Goal: Browse casually

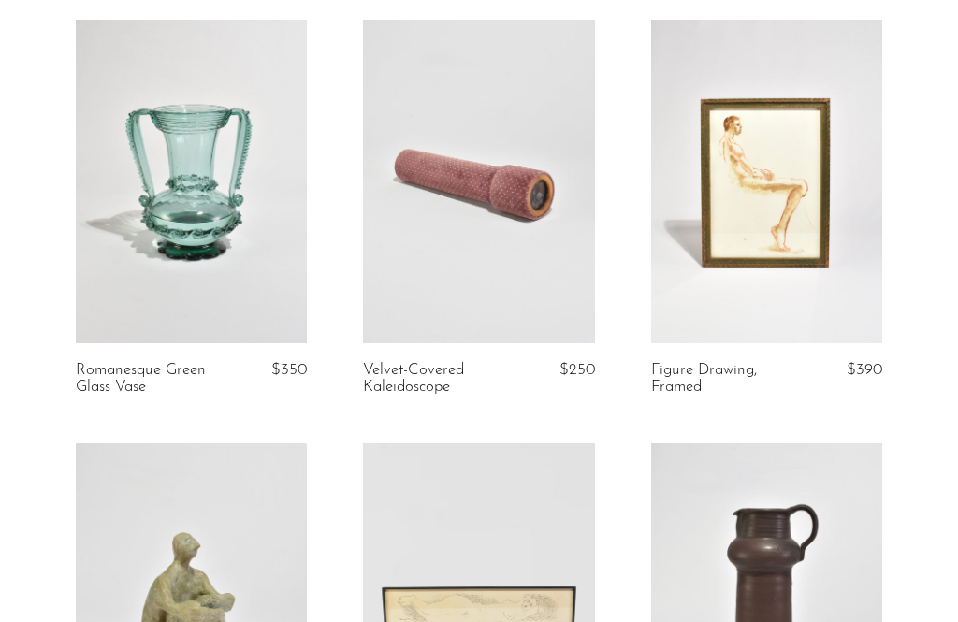
scroll to position [112, 0]
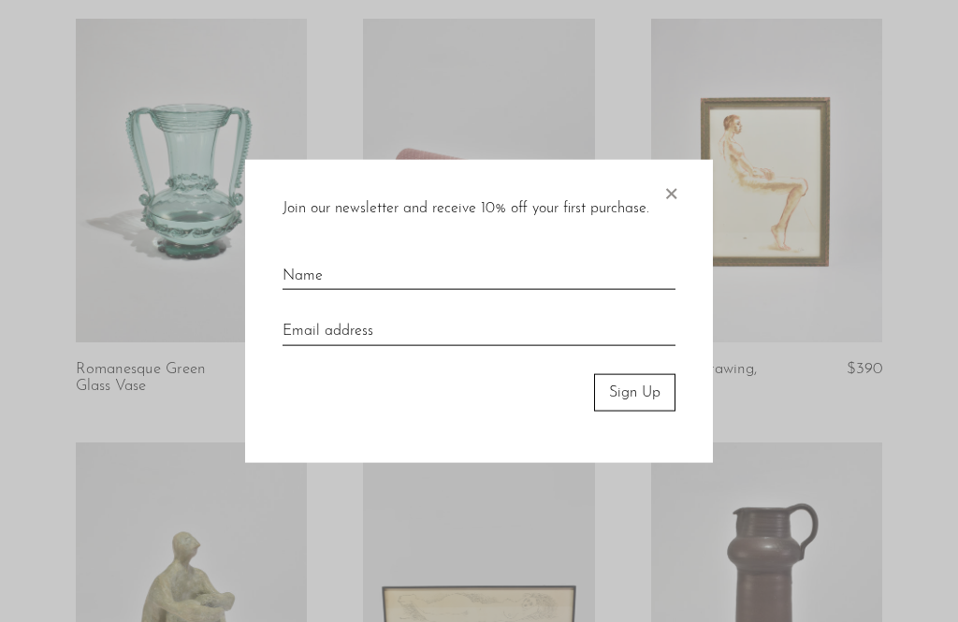
click at [679, 218] on span "×" at bounding box center [670, 189] width 19 height 60
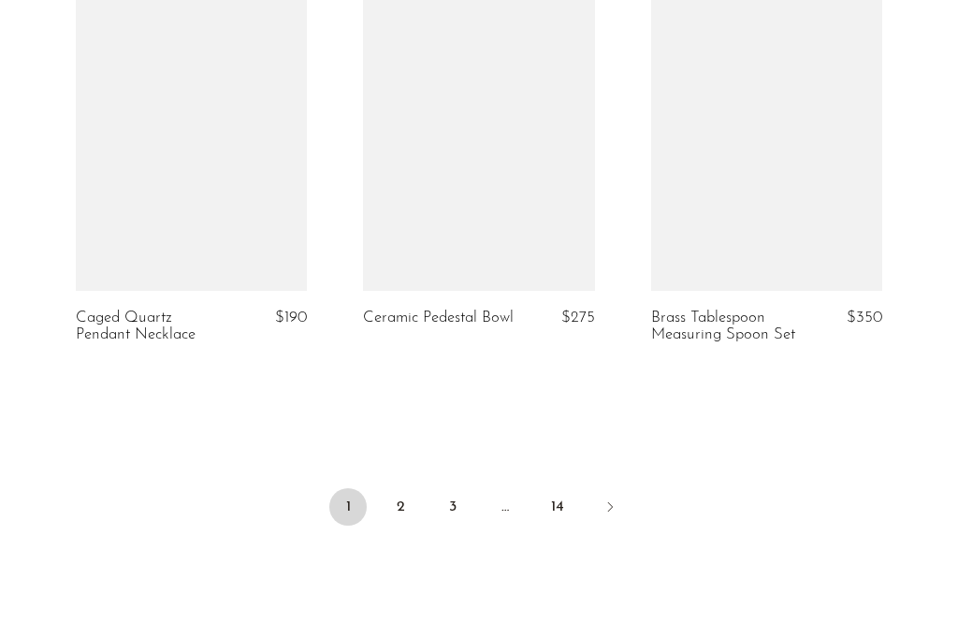
scroll to position [4842, 0]
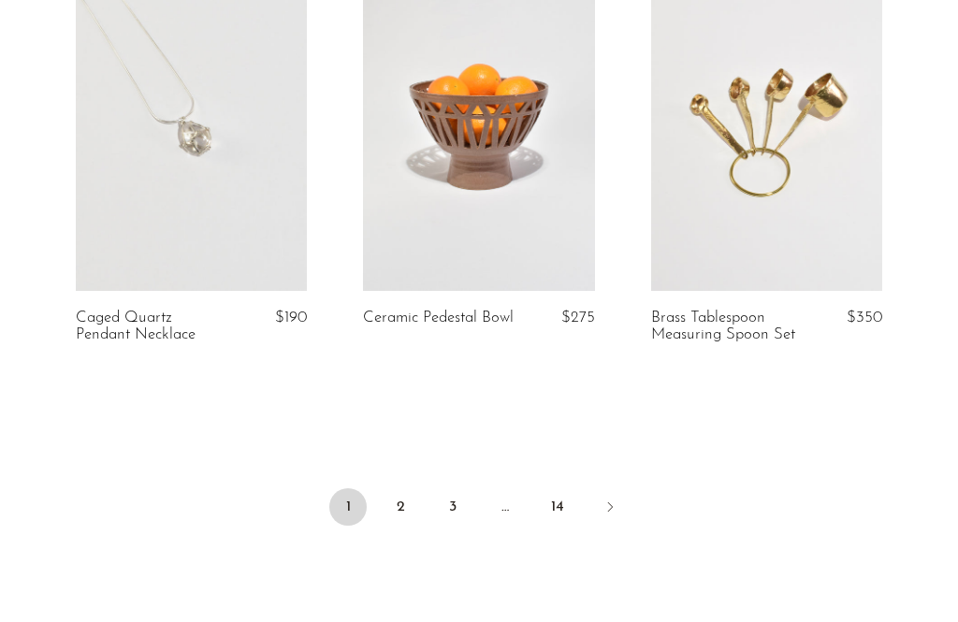
click at [409, 497] on link "2" at bounding box center [400, 506] width 37 height 37
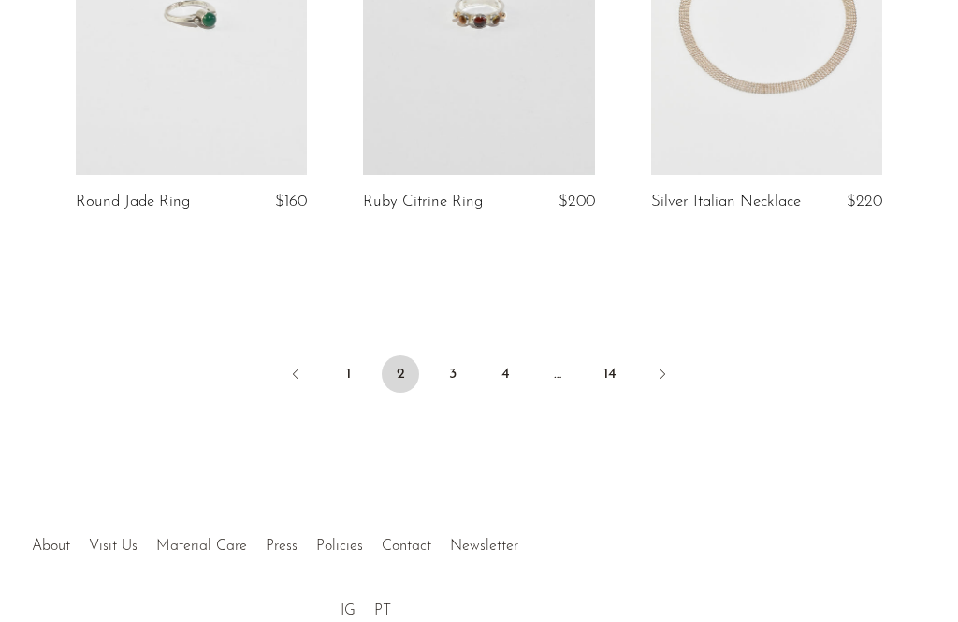
scroll to position [4961, 0]
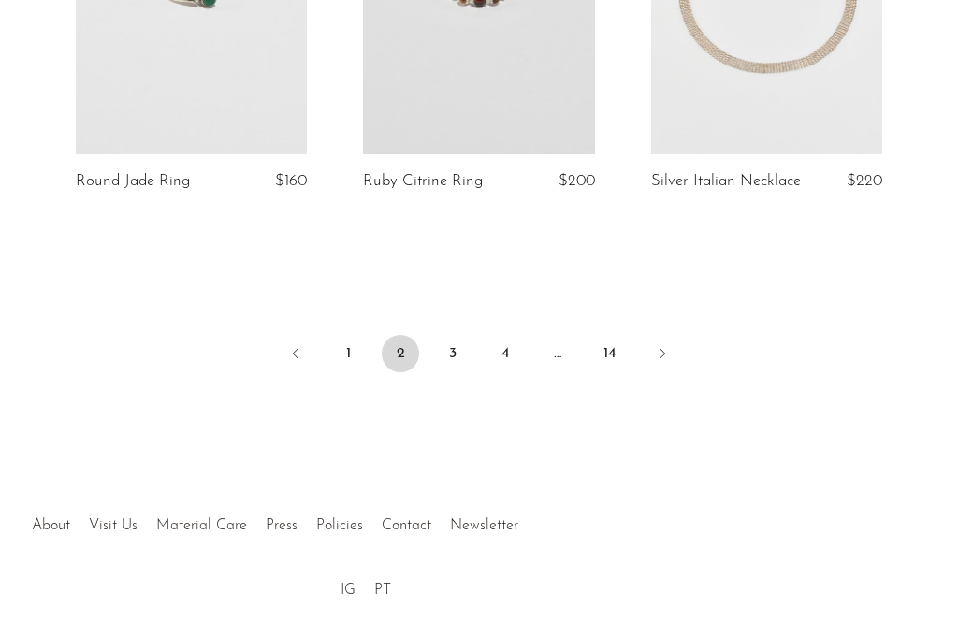
click at [461, 339] on link "3" at bounding box center [452, 353] width 37 height 37
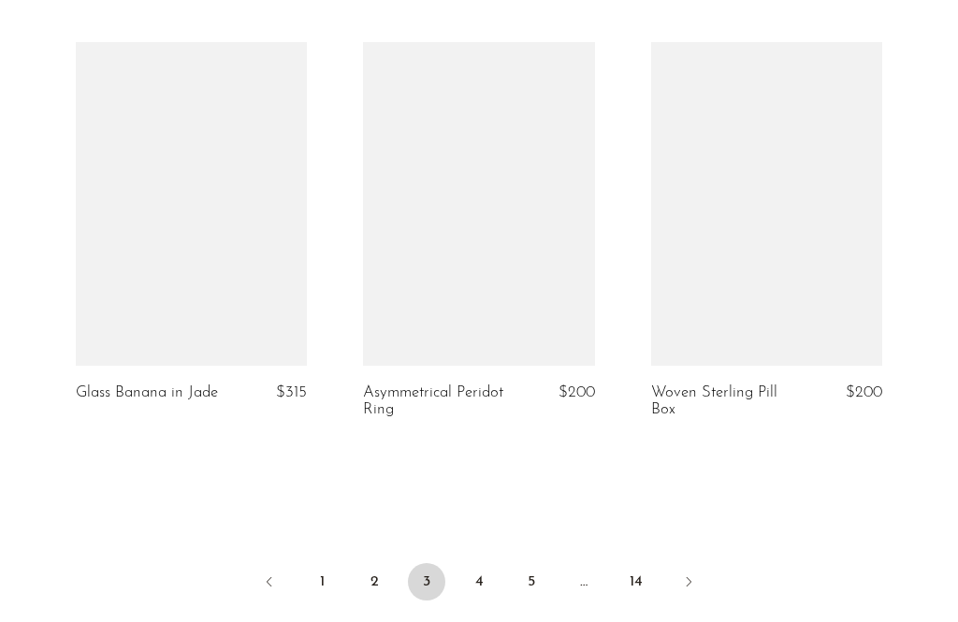
scroll to position [4733, 0]
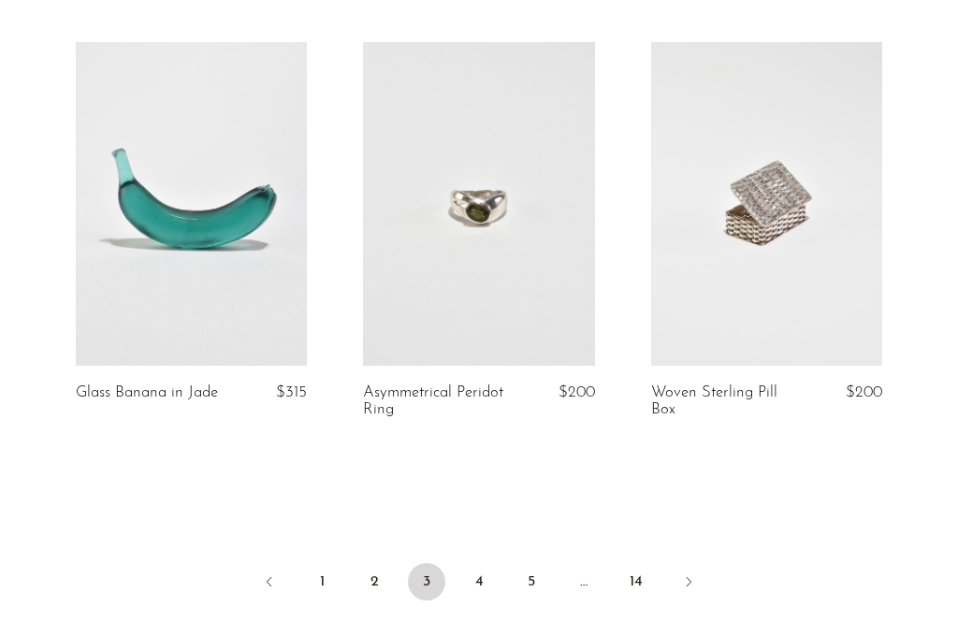
click at [240, 292] on link at bounding box center [191, 204] width 231 height 324
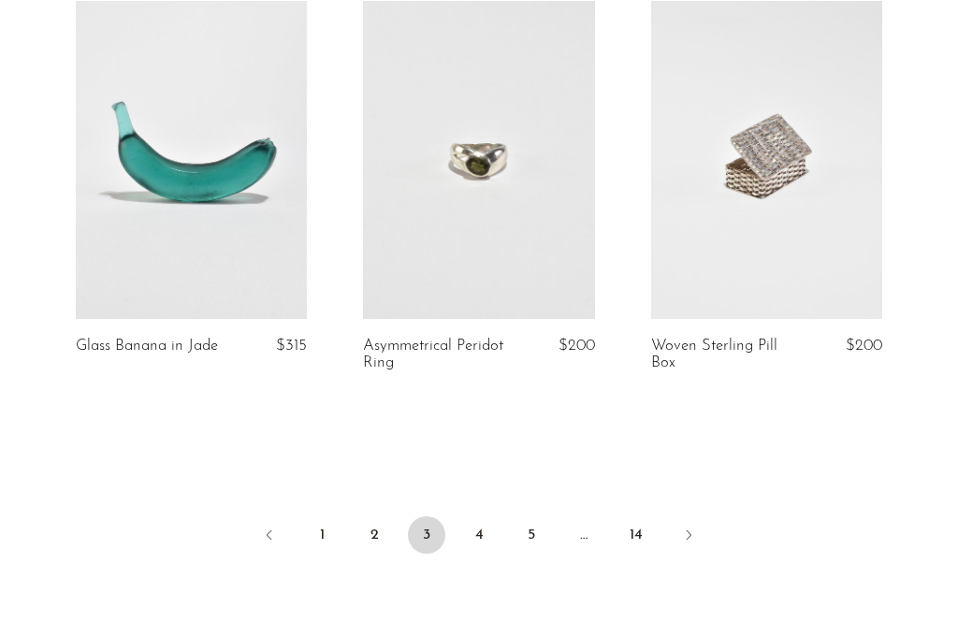
scroll to position [4780, 0]
click at [488, 525] on link "4" at bounding box center [478, 534] width 37 height 37
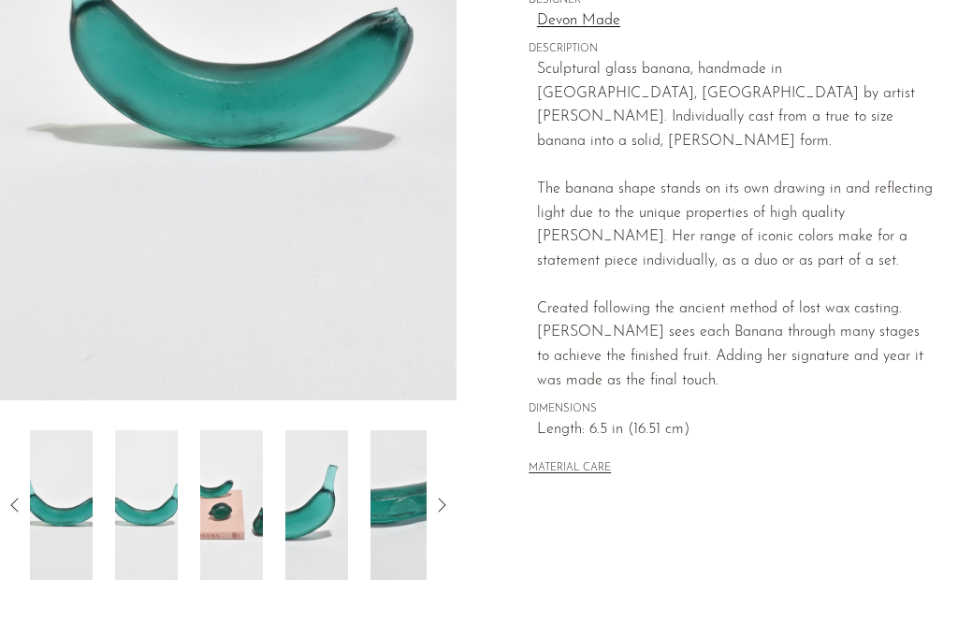
scroll to position [389, 0]
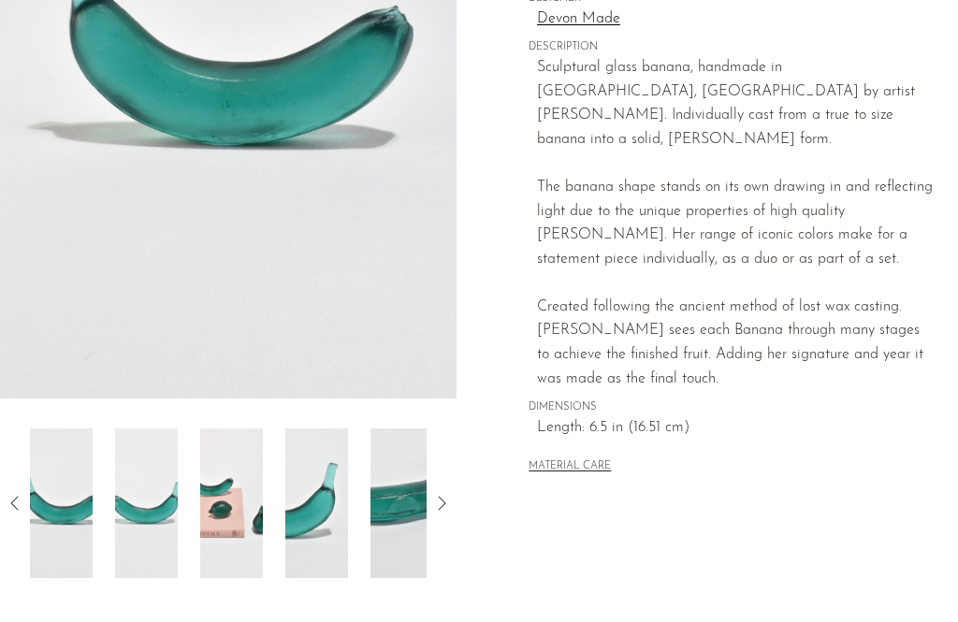
click at [200, 515] on img at bounding box center [231, 503] width 63 height 150
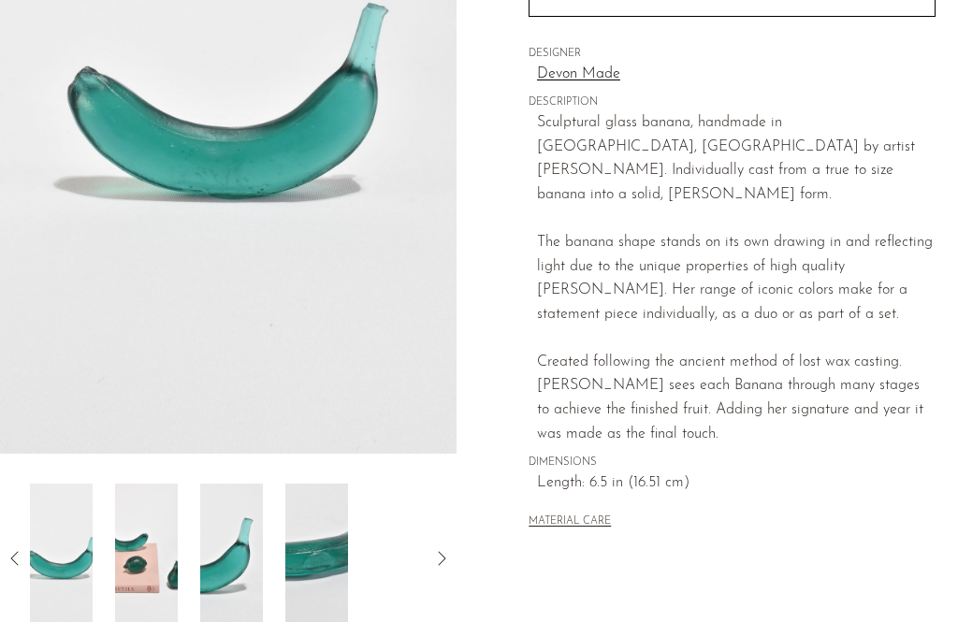
scroll to position [333, 0]
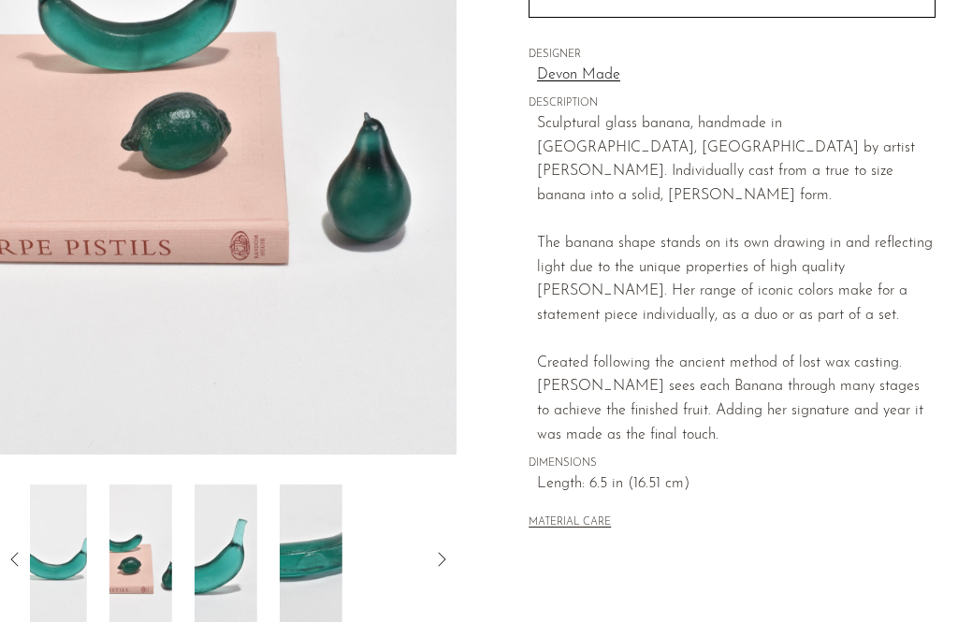
click at [157, 553] on div at bounding box center [228, 560] width 397 height 150
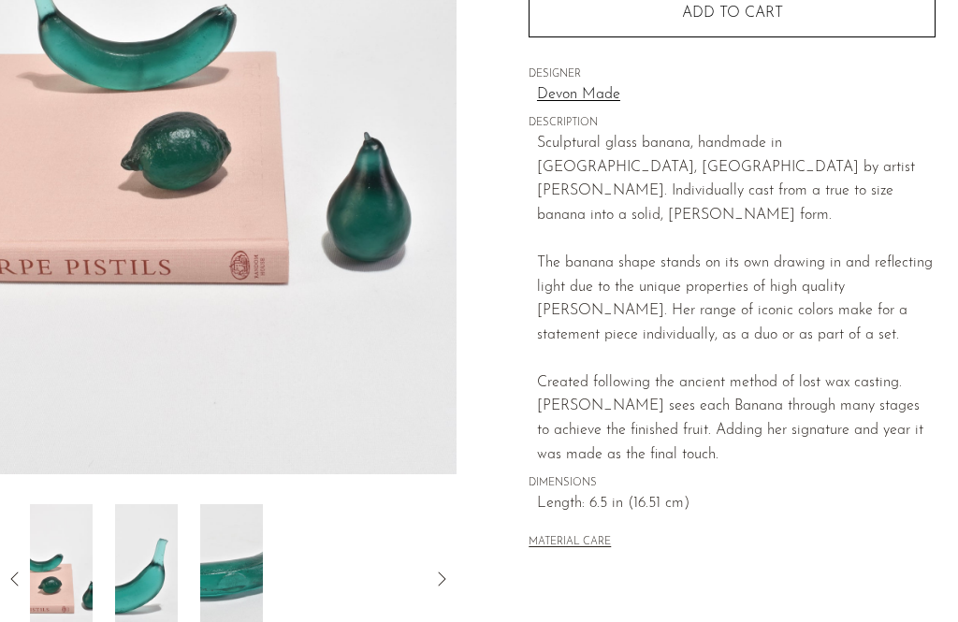
scroll to position [312, 0]
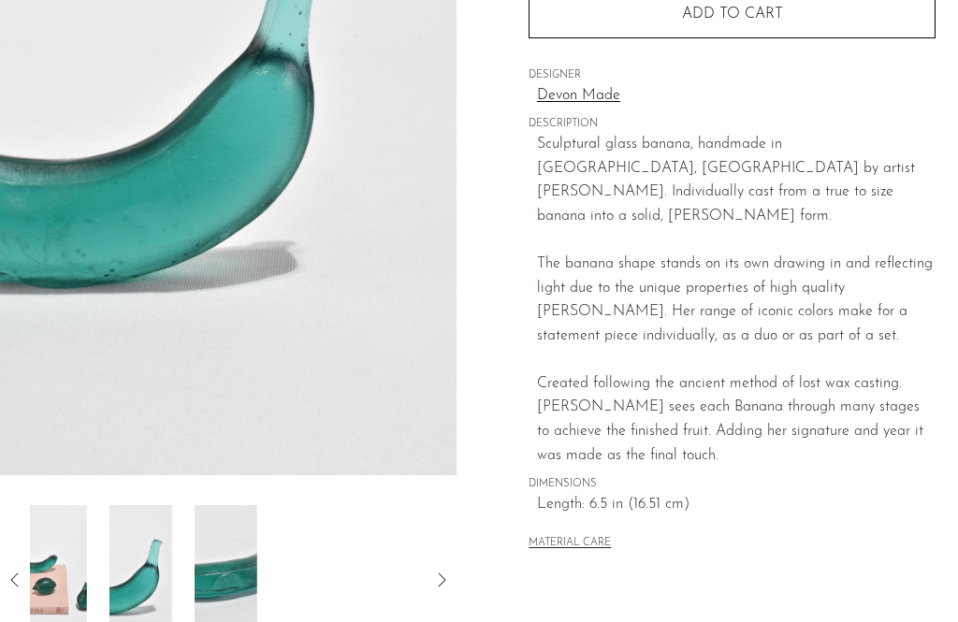
click at [155, 584] on div at bounding box center [228, 580] width 397 height 150
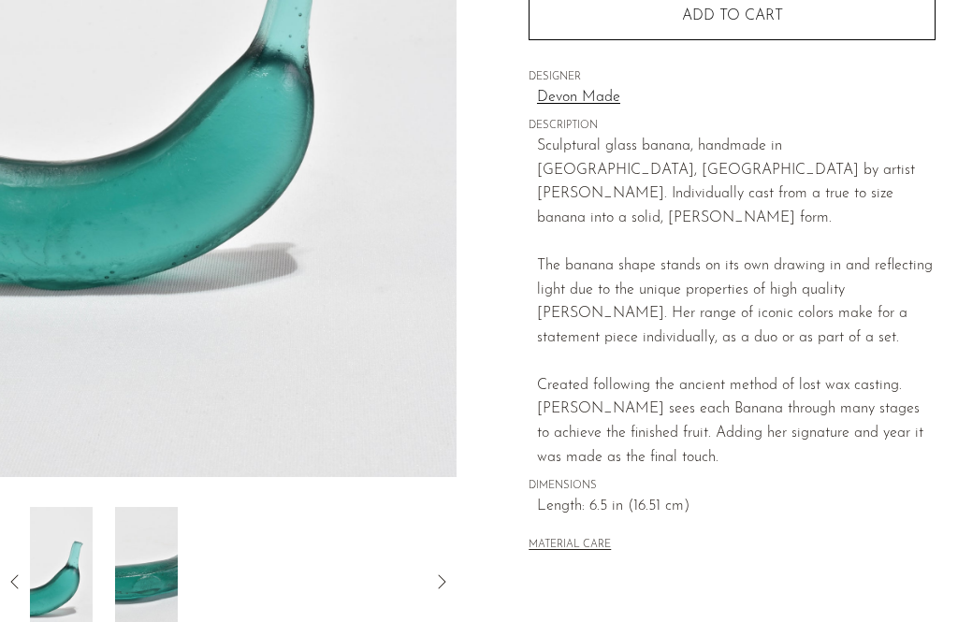
scroll to position [312, 0]
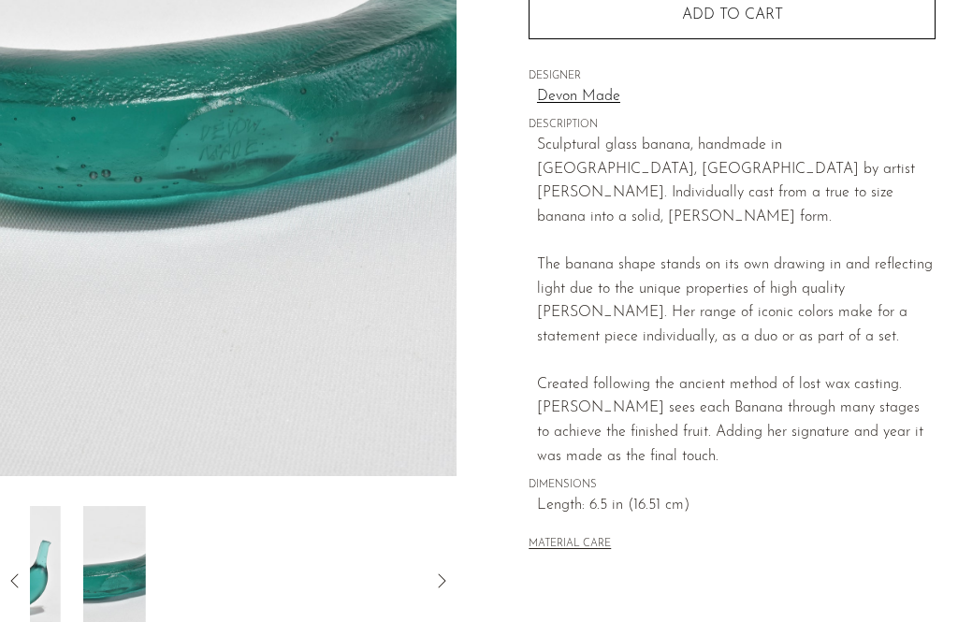
click at [166, 574] on div at bounding box center [228, 581] width 397 height 150
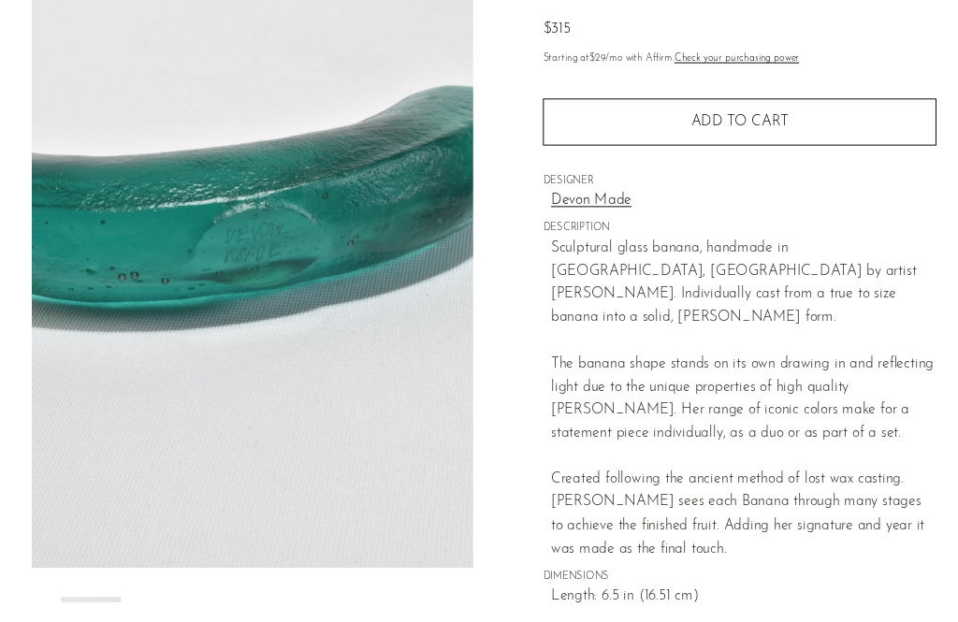
scroll to position [240, 0]
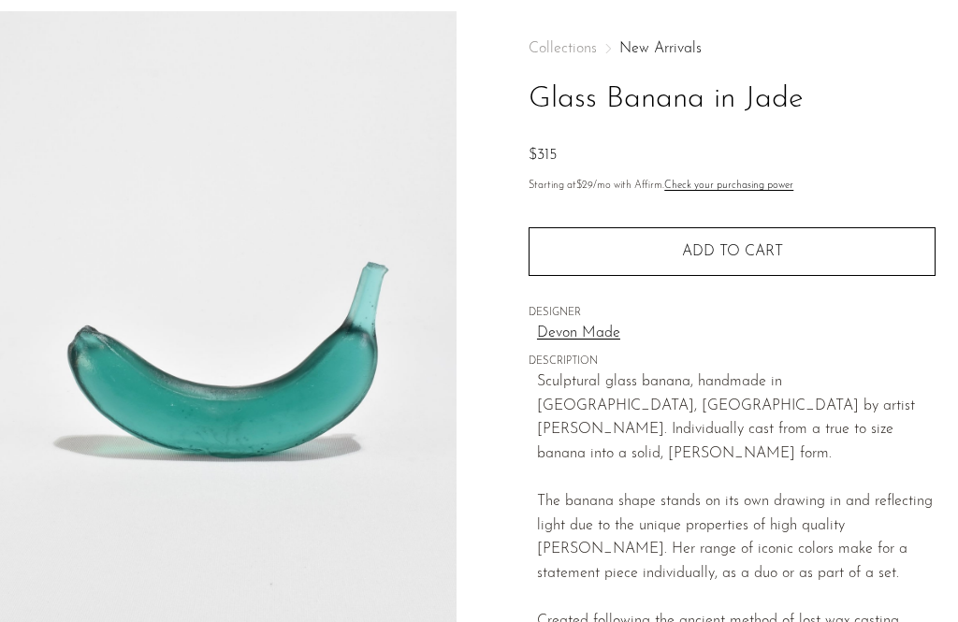
scroll to position [0, 0]
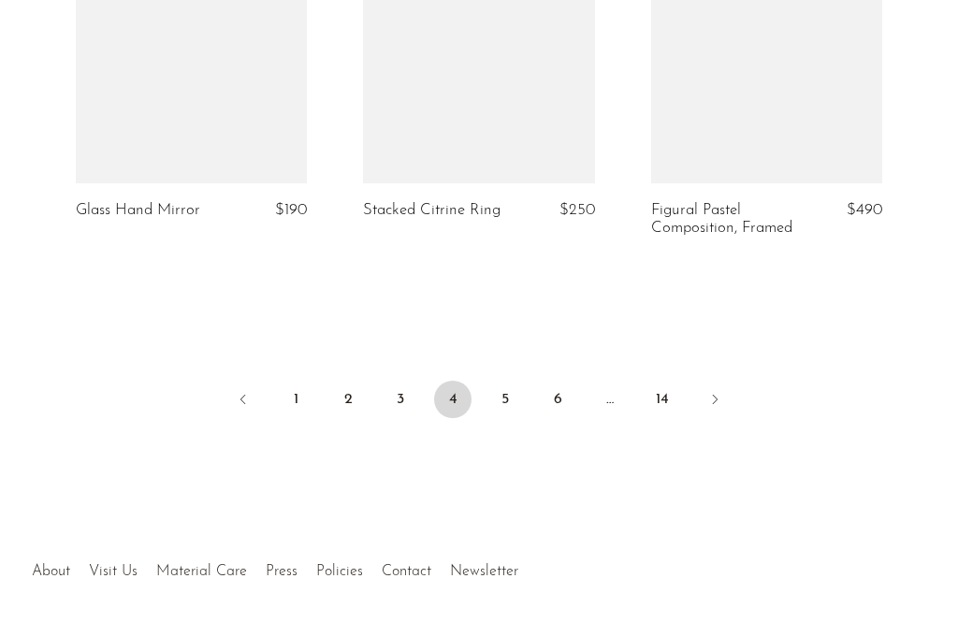
scroll to position [4961, 0]
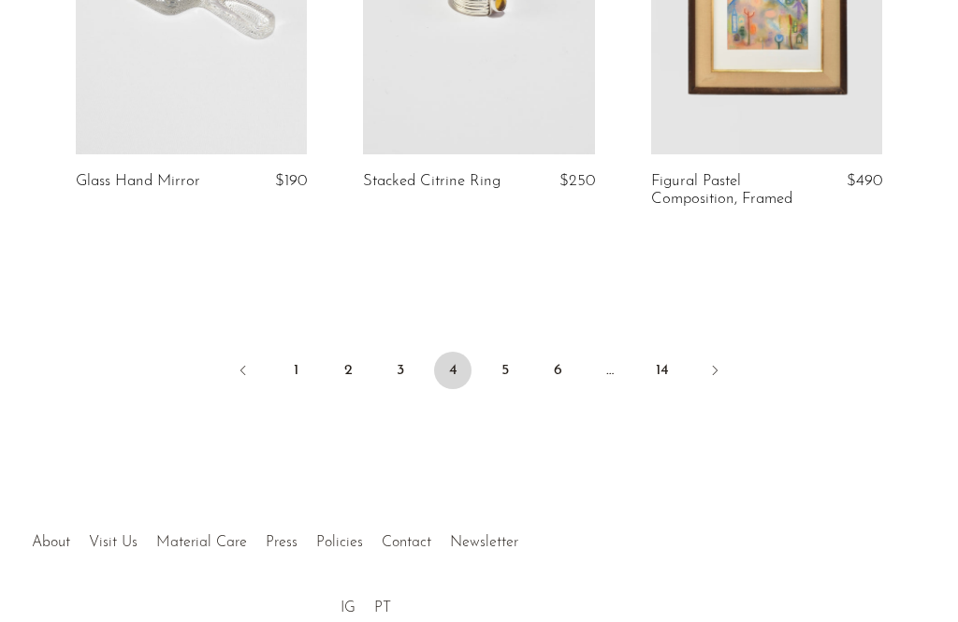
click at [513, 352] on link "5" at bounding box center [504, 370] width 37 height 37
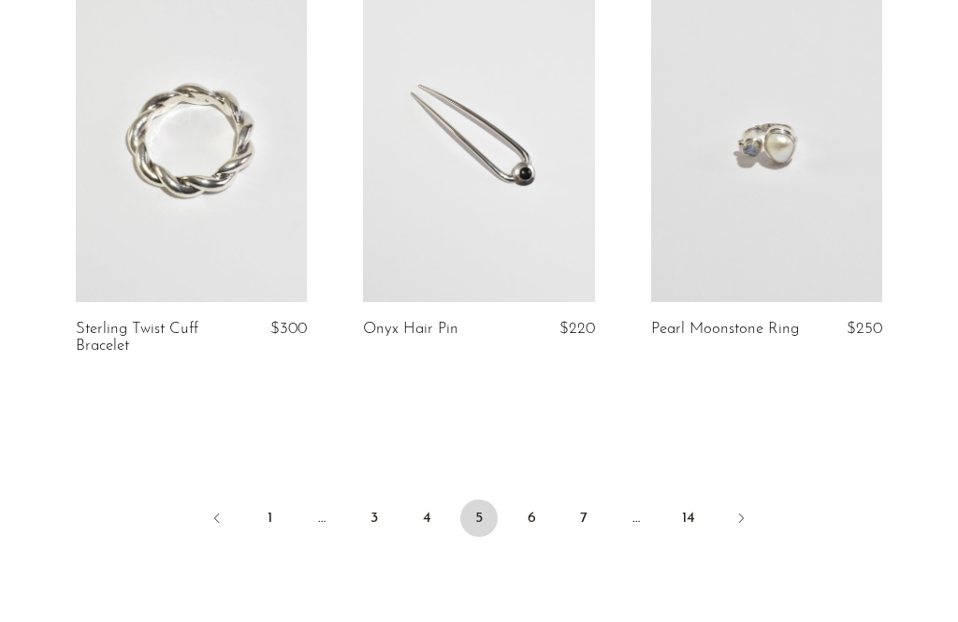
scroll to position [4832, 0]
click at [533, 507] on link "6" at bounding box center [531, 517] width 37 height 37
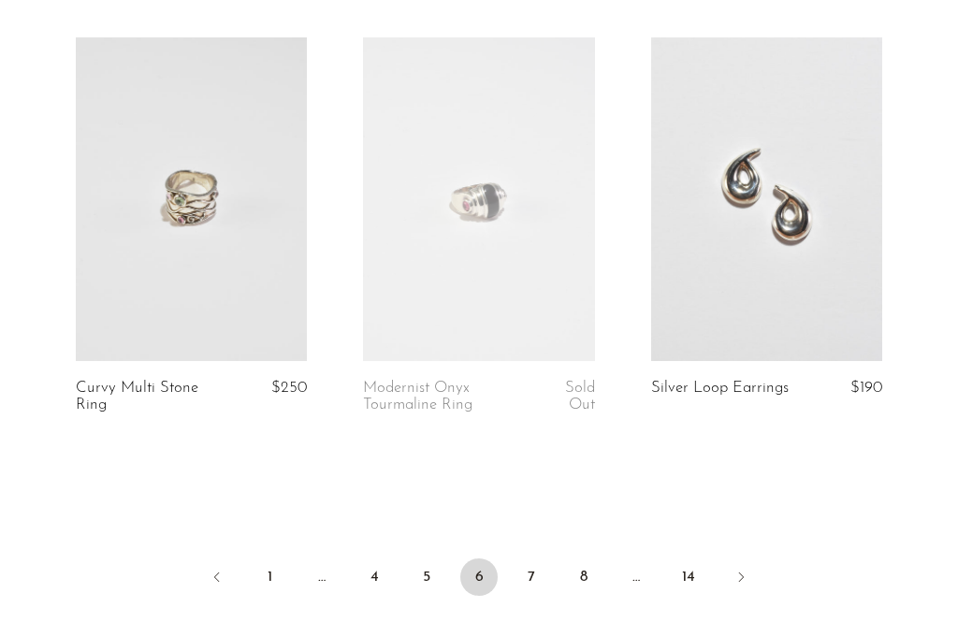
scroll to position [4773, 0]
click at [530, 566] on link "7" at bounding box center [531, 576] width 37 height 37
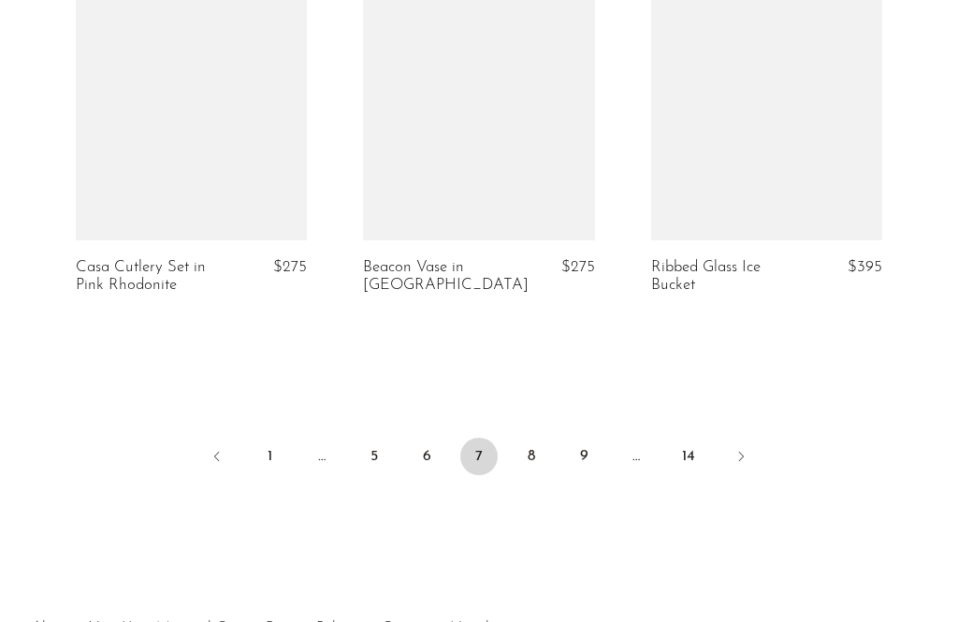
scroll to position [4877, 0]
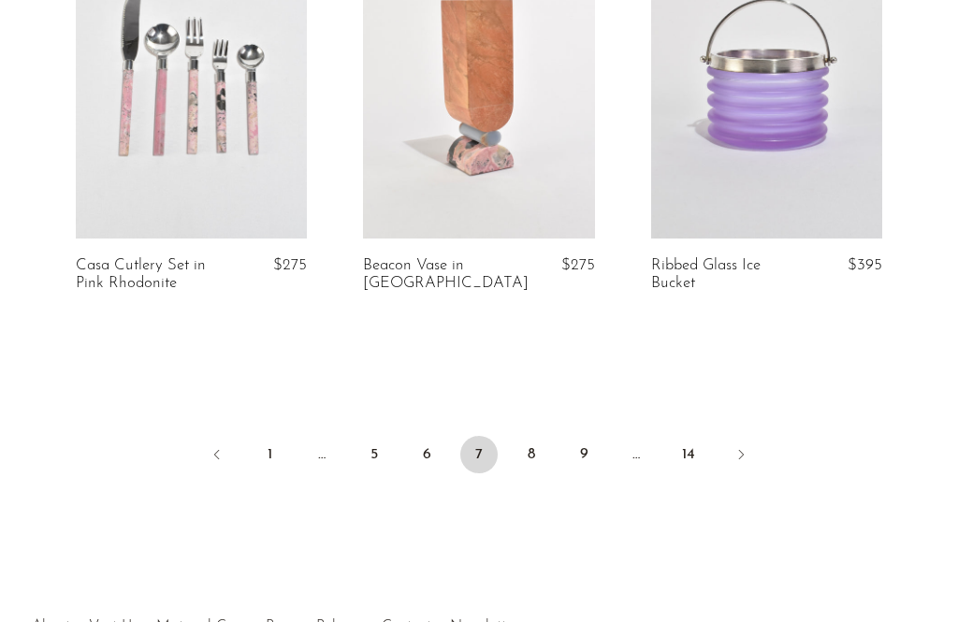
click at [541, 439] on link "8" at bounding box center [531, 454] width 37 height 37
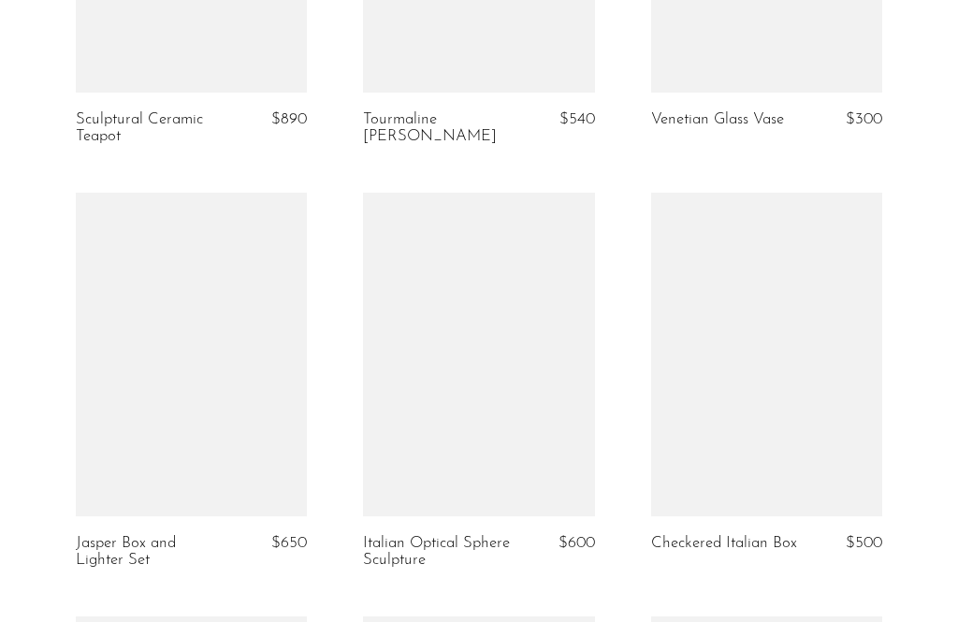
scroll to position [4133, 0]
